Goal: Task Accomplishment & Management: Use online tool/utility

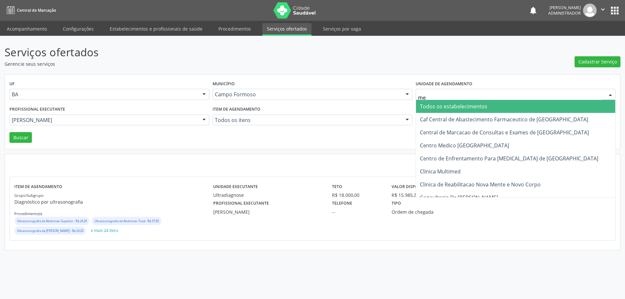
type input "med"
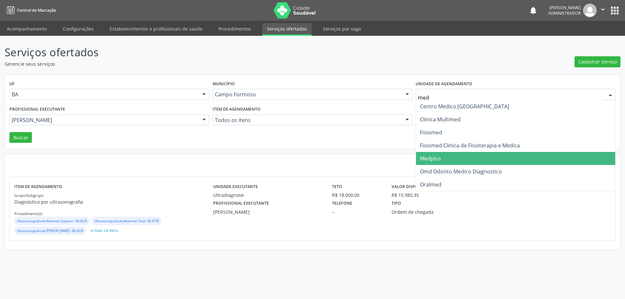
click at [434, 155] on span "Medplus" at bounding box center [430, 158] width 21 height 7
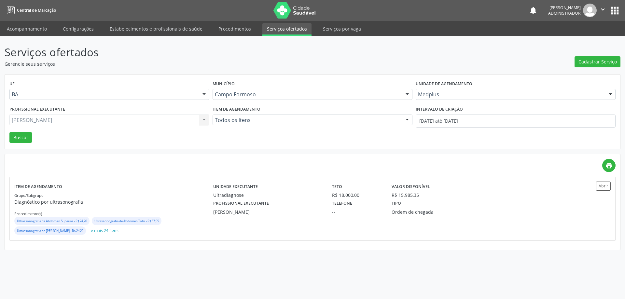
click at [426, 131] on div "Intervalo de criação 01/08/2025 até 31/08/2025" at bounding box center [515, 119] width 203 height 28
click at [426, 121] on input "01/08/2025 até 31/08/2025" at bounding box center [516, 121] width 200 height 13
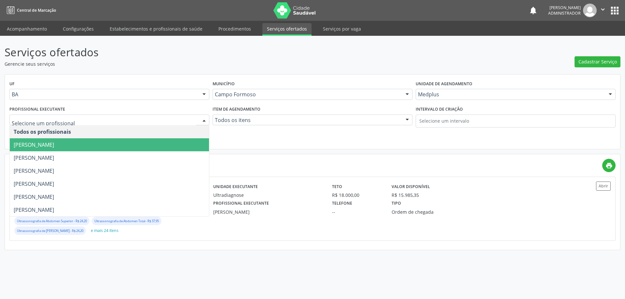
click at [54, 149] on span "Antonio Miranda Rocha Junior" at bounding box center [34, 144] width 40 height 7
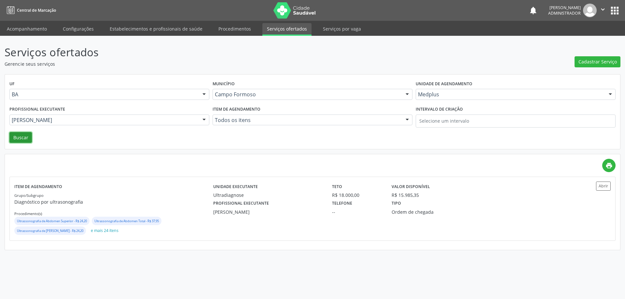
click at [24, 142] on button "Buscar" at bounding box center [20, 137] width 22 height 11
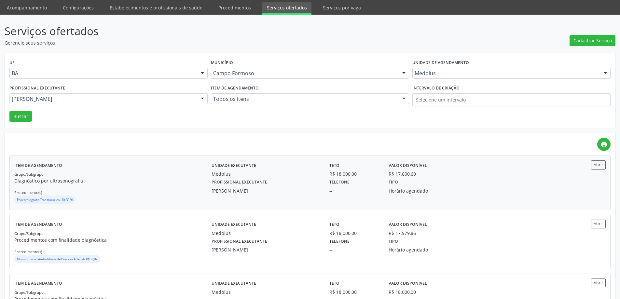
scroll to position [33, 0]
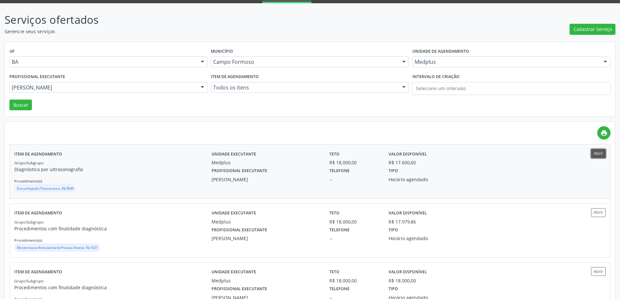
click at [601, 153] on button "Abrir" at bounding box center [599, 153] width 15 height 9
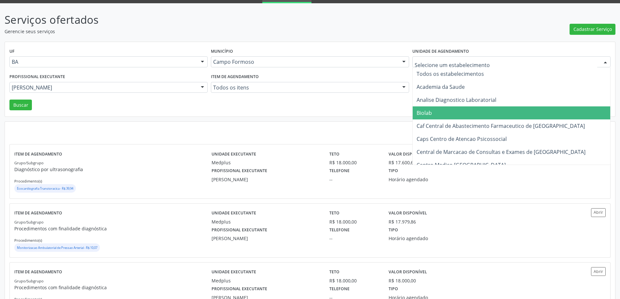
click at [446, 67] on div at bounding box center [512, 61] width 198 height 11
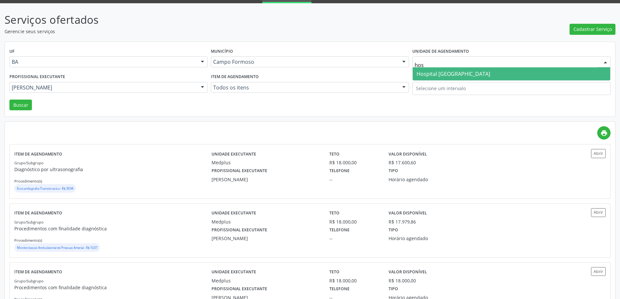
type input "hosp"
click at [442, 78] on span "Hospital [GEOGRAPHIC_DATA]" at bounding box center [512, 73] width 198 height 13
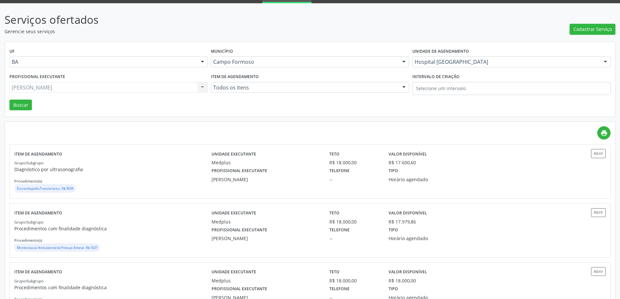
click at [171, 88] on div "Antonio Miranda Rocha Junior Todos os profissionais Antonio Miranda Rocha Junio…" at bounding box center [108, 87] width 198 height 11
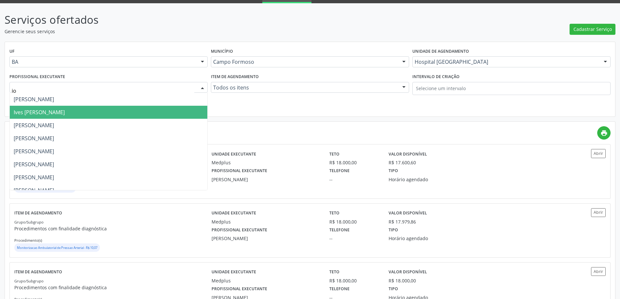
type input "joe"
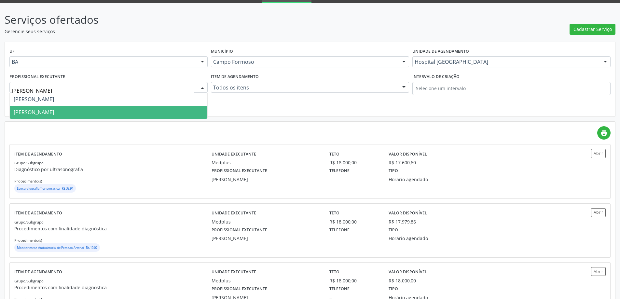
click at [164, 115] on span "[PERSON_NAME]" at bounding box center [109, 112] width 198 height 13
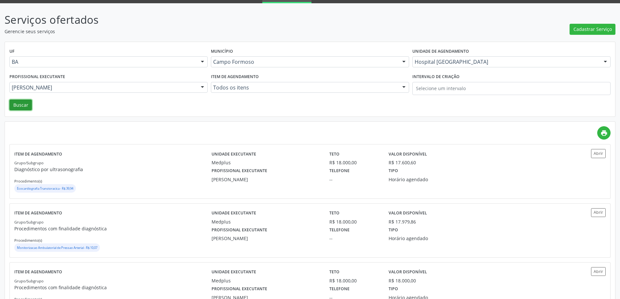
click at [20, 105] on button "Buscar" at bounding box center [20, 105] width 22 height 11
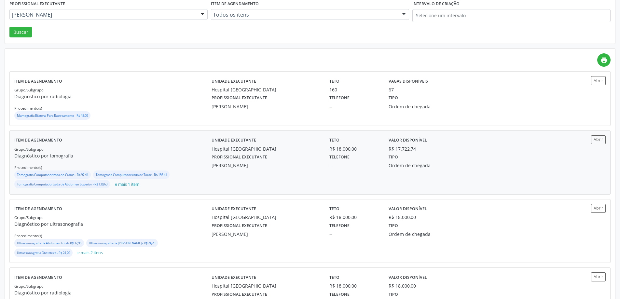
scroll to position [130, 0]
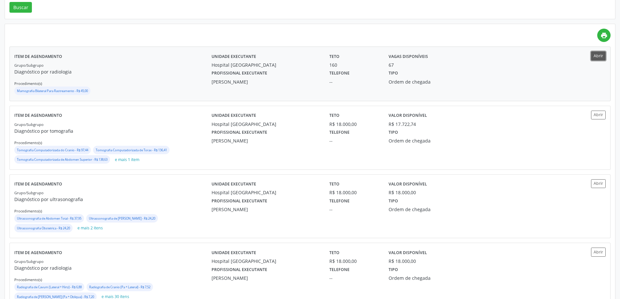
click at [598, 59] on button "Abrir" at bounding box center [599, 55] width 15 height 9
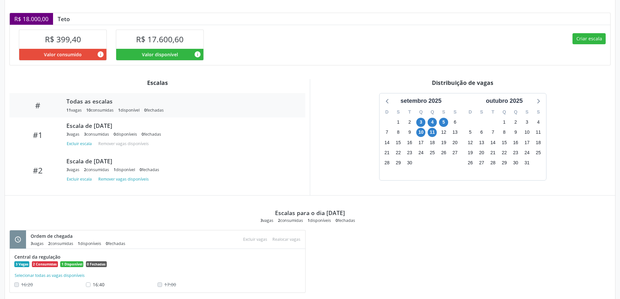
scroll to position [149, 0]
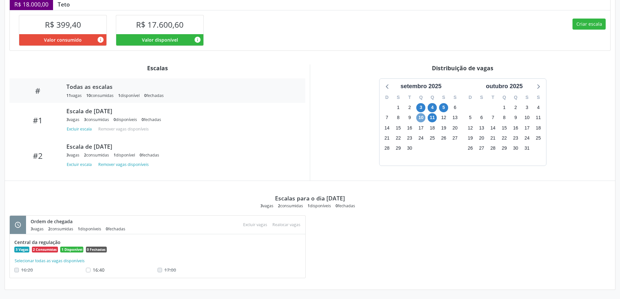
click at [425, 119] on span "10" at bounding box center [421, 117] width 9 height 9
click at [598, 24] on button "Criar escala" at bounding box center [589, 24] width 33 height 11
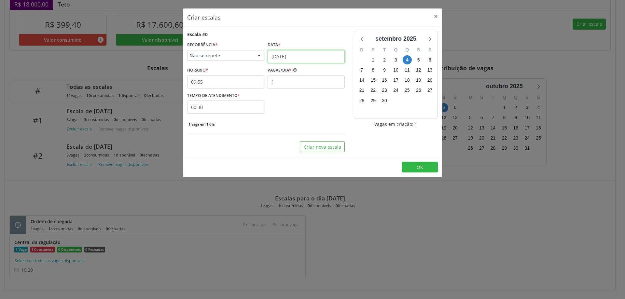
click at [298, 54] on input "04/09/2025" at bounding box center [306, 56] width 77 height 13
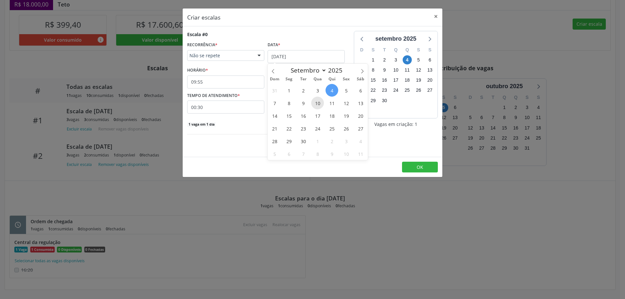
click at [322, 104] on span "10" at bounding box center [317, 103] width 13 height 13
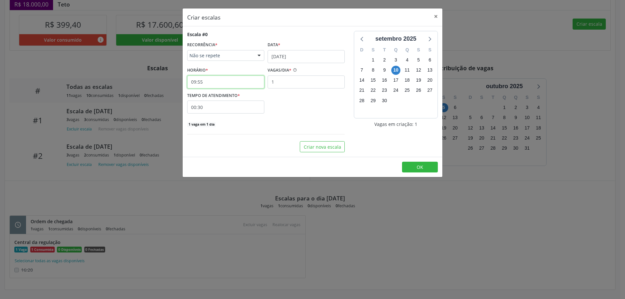
click at [238, 83] on input "09:55" at bounding box center [225, 82] width 77 height 13
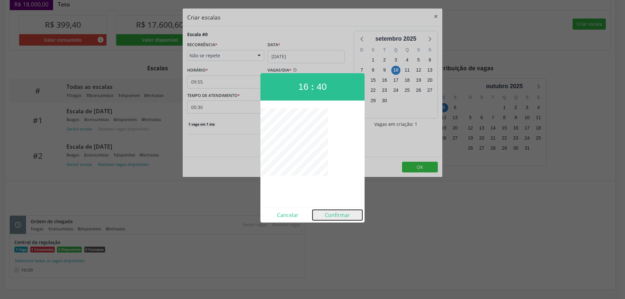
click at [339, 215] on button "Confirmar" at bounding box center [338, 215] width 50 height 10
type input "16:40"
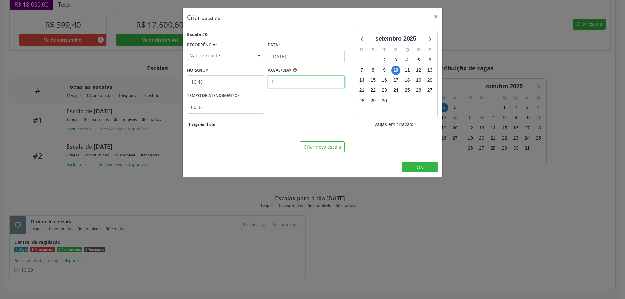
click at [280, 81] on input "1" at bounding box center [306, 82] width 77 height 13
type input "2"
click at [264, 111] on div "TEMPO DE ATENDIMENTO * 00:30" at bounding box center [226, 102] width 80 height 23
click at [261, 112] on input "00:30" at bounding box center [225, 107] width 77 height 13
click at [283, 125] on span at bounding box center [285, 124] width 5 height 7
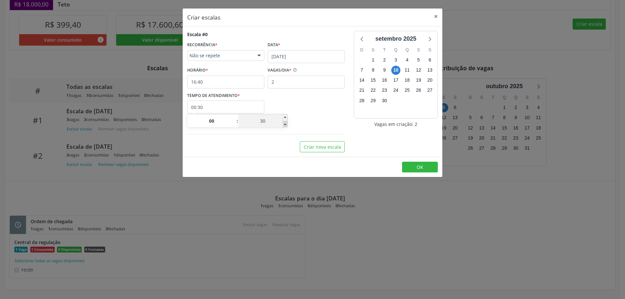
type input "00:25"
type input "25"
click at [283, 125] on span at bounding box center [285, 124] width 5 height 7
type input "00:20"
type input "20"
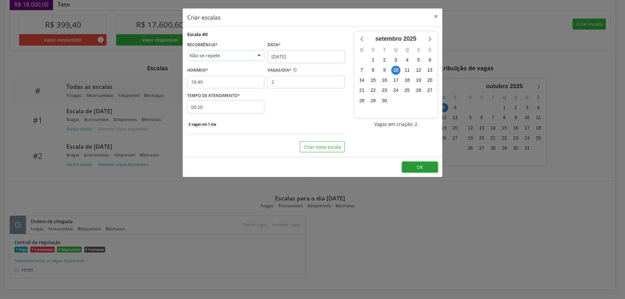
click at [422, 171] on button "OK" at bounding box center [420, 167] width 36 height 11
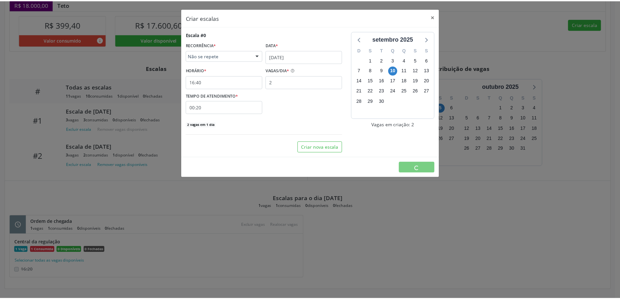
scroll to position [0, 0]
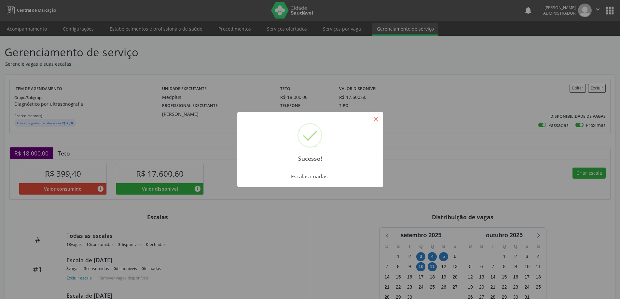
click at [375, 119] on button "×" at bounding box center [376, 119] width 11 height 11
